Goal: Information Seeking & Learning: Learn about a topic

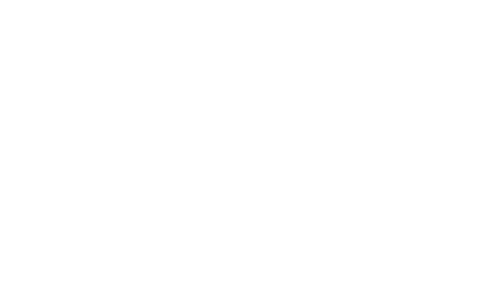
scroll to position [2005, 0]
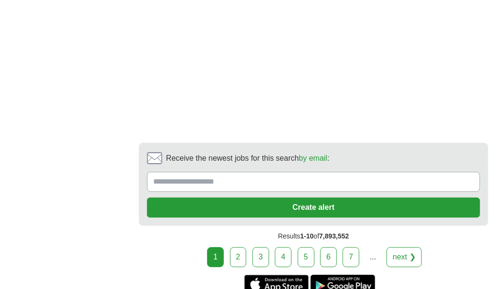
click at [241, 247] on link "2" at bounding box center [238, 257] width 17 height 20
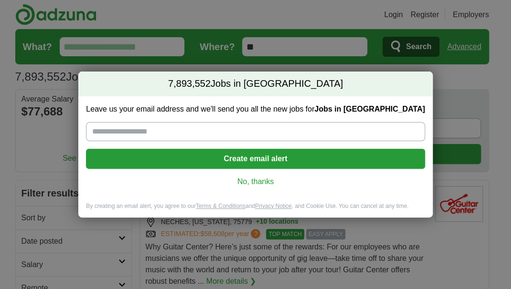
click at [260, 180] on link "No, thanks" at bounding box center [255, 182] width 323 height 11
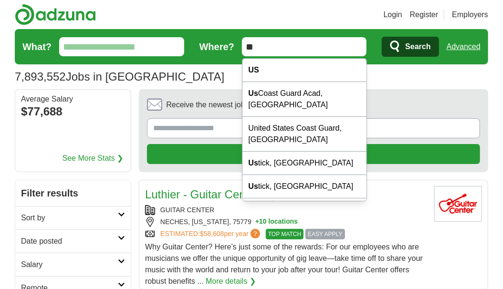
drag, startPoint x: 273, startPoint y: 42, endPoint x: 244, endPoint y: 51, distance: 30.8
click at [244, 51] on input "**" at bounding box center [304, 46] width 125 height 19
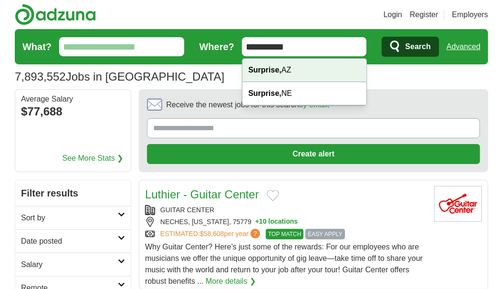
click at [266, 68] on strong "Surprise," at bounding box center [264, 70] width 33 height 8
type input "**********"
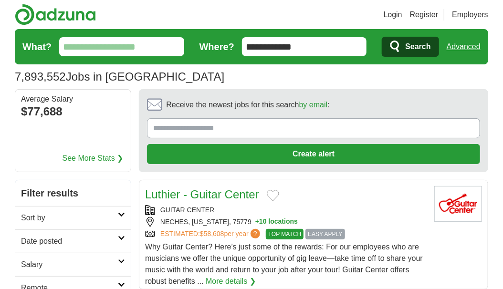
click at [406, 46] on span "Search" at bounding box center [417, 46] width 25 height 19
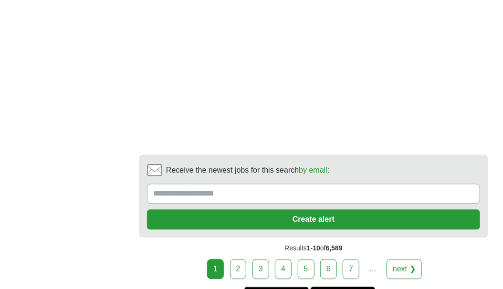
scroll to position [1910, 0]
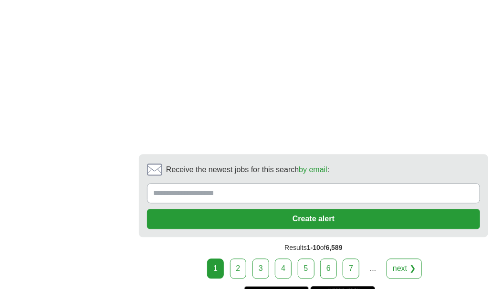
click at [392, 259] on link "next ❯" at bounding box center [404, 269] width 35 height 20
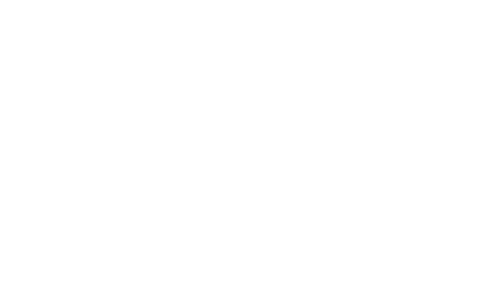
scroll to position [1910, 0]
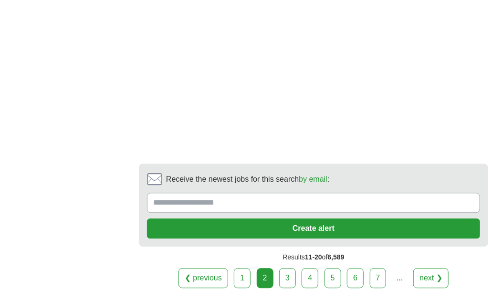
click at [424, 268] on link "next ❯" at bounding box center [431, 278] width 35 height 20
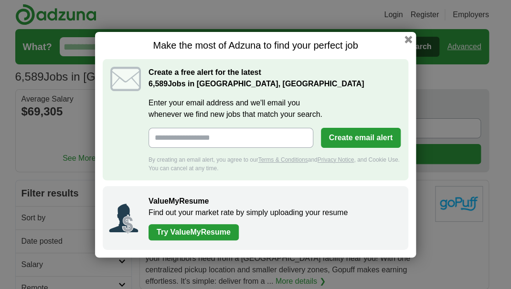
click at [405, 46] on h1 "Make the most of Adzuna to find your perfect job" at bounding box center [256, 46] width 306 height 12
click at [408, 40] on button "button" at bounding box center [408, 40] width 8 height 8
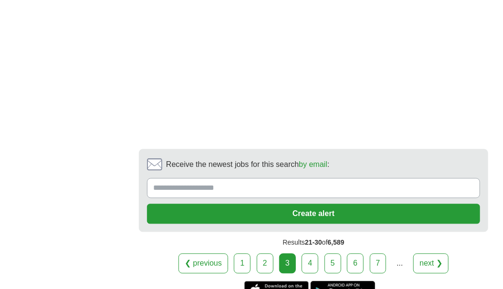
scroll to position [1910, 0]
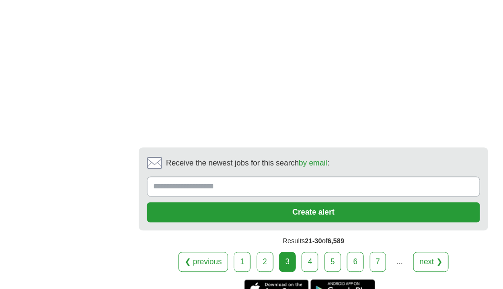
click at [304, 252] on link "4" at bounding box center [310, 262] width 17 height 20
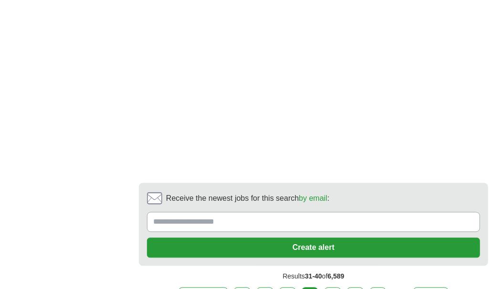
scroll to position [1862, 0]
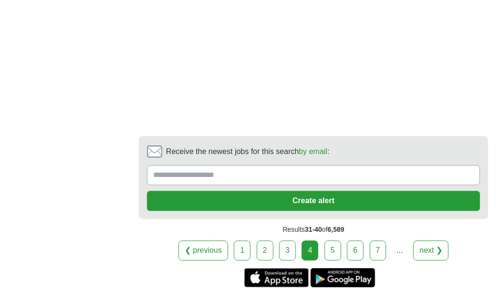
click at [326, 241] on link "5" at bounding box center [333, 251] width 17 height 20
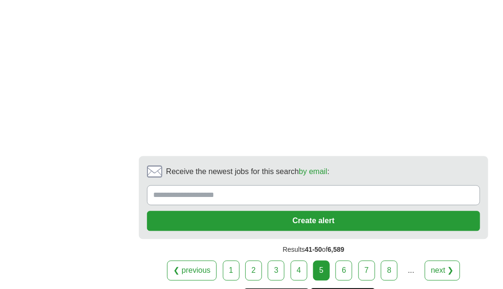
scroll to position [1958, 0]
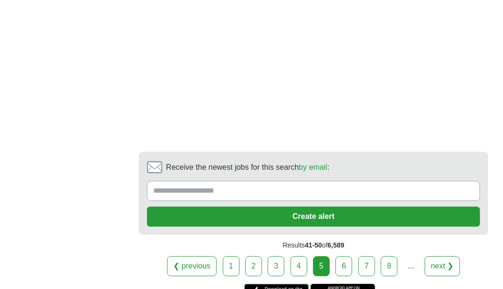
click at [341, 256] on link "6" at bounding box center [344, 266] width 17 height 20
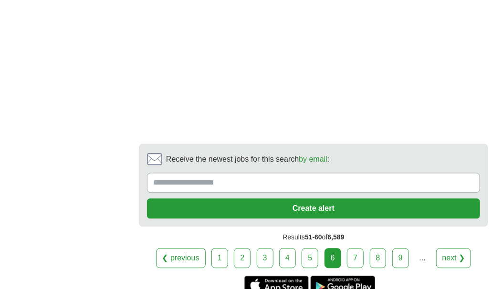
scroll to position [2005, 0]
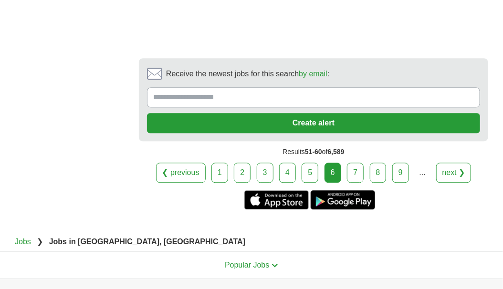
click at [351, 163] on link "7" at bounding box center [355, 173] width 17 height 20
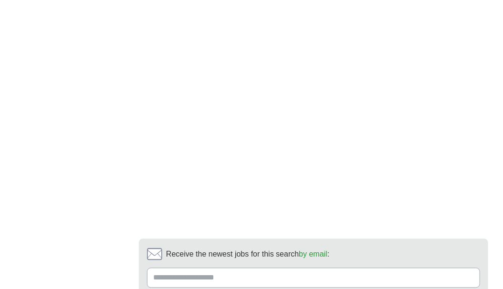
scroll to position [2005, 0]
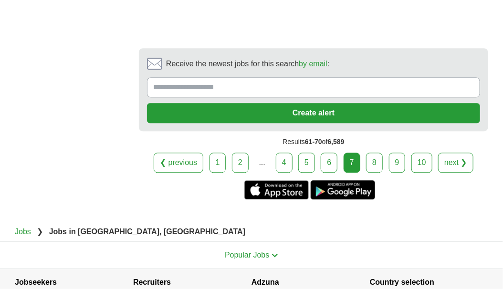
click at [370, 158] on link "8" at bounding box center [374, 163] width 17 height 20
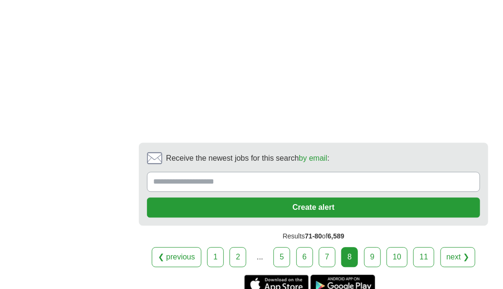
scroll to position [2005, 0]
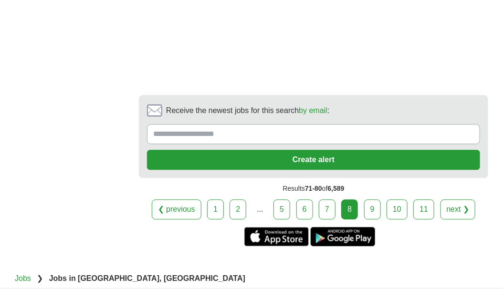
click at [369, 200] on link "9" at bounding box center [372, 210] width 17 height 20
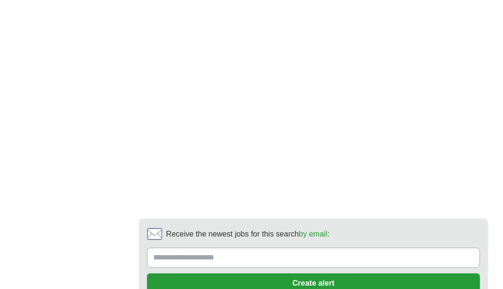
scroll to position [1958, 0]
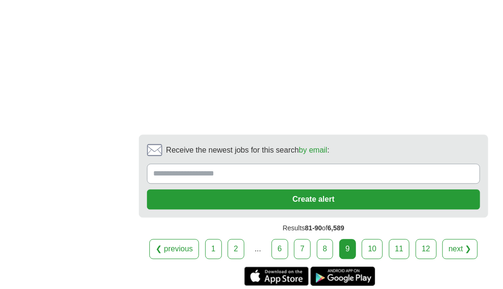
click at [374, 239] on link "10" at bounding box center [372, 249] width 21 height 20
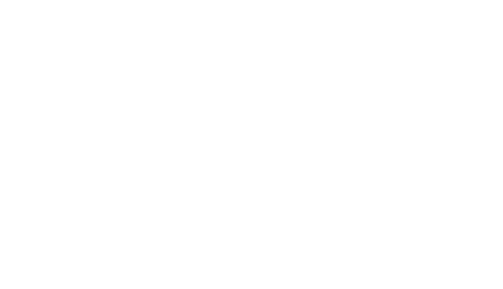
scroll to position [1814, 0]
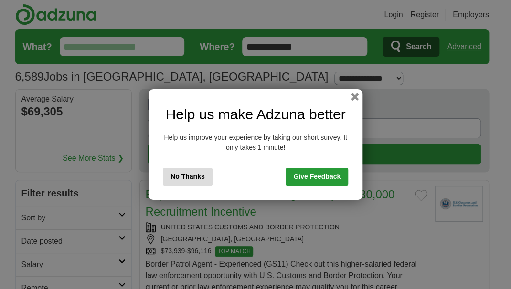
click at [351, 98] on button "button" at bounding box center [355, 97] width 8 height 8
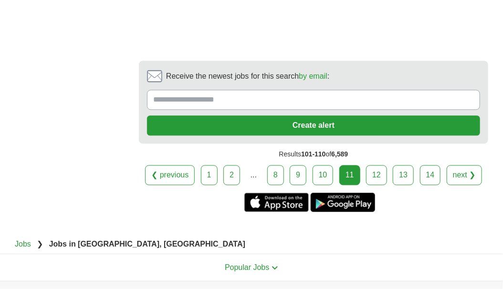
scroll to position [1958, 0]
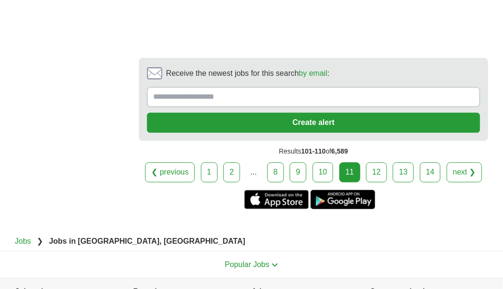
click at [374, 162] on link "12" at bounding box center [376, 172] width 21 height 20
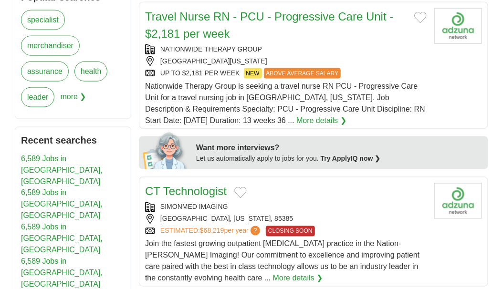
scroll to position [20, 0]
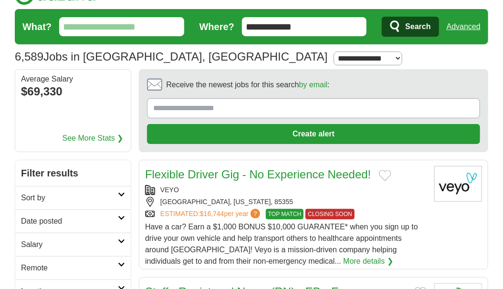
click at [145, 26] on input "What?" at bounding box center [121, 26] width 125 height 19
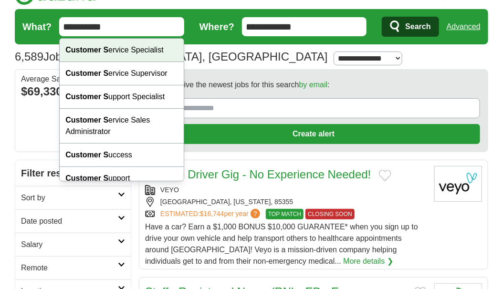
click at [132, 53] on div "Customer S ervice Specialist" at bounding box center [122, 50] width 124 height 23
type input "**********"
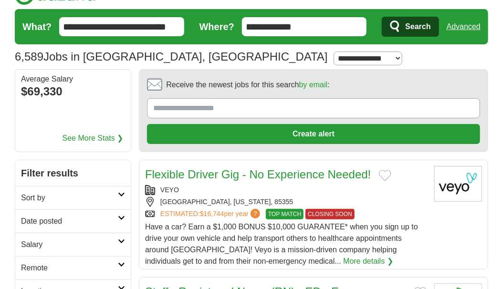
click at [425, 30] on span "Search" at bounding box center [417, 26] width 25 height 19
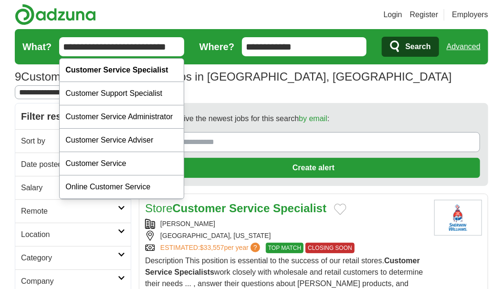
drag, startPoint x: 178, startPoint y: 48, endPoint x: 41, endPoint y: 72, distance: 139.1
click at [41, 72] on section "9 Customer Service Specialist Jobs in Surprise, AZ Salary Salary Select a salar…" at bounding box center [252, 66] width 474 height 74
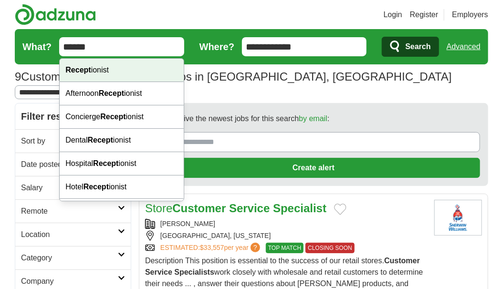
click at [85, 71] on strong "Recept" at bounding box center [77, 70] width 25 height 8
type input "**********"
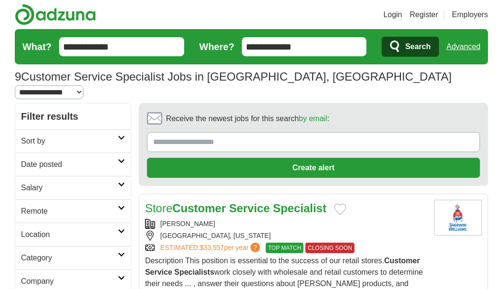
click at [405, 41] on button "Search" at bounding box center [410, 47] width 57 height 20
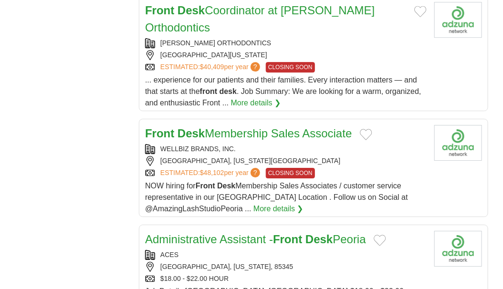
scroll to position [1050, 0]
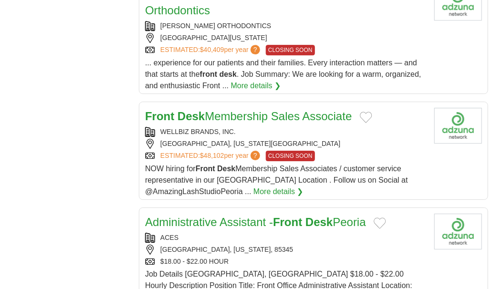
click at [249, 216] on link "Administrative Assistant - Front Desk Peoria" at bounding box center [255, 222] width 221 height 13
